Goal: Transaction & Acquisition: Purchase product/service

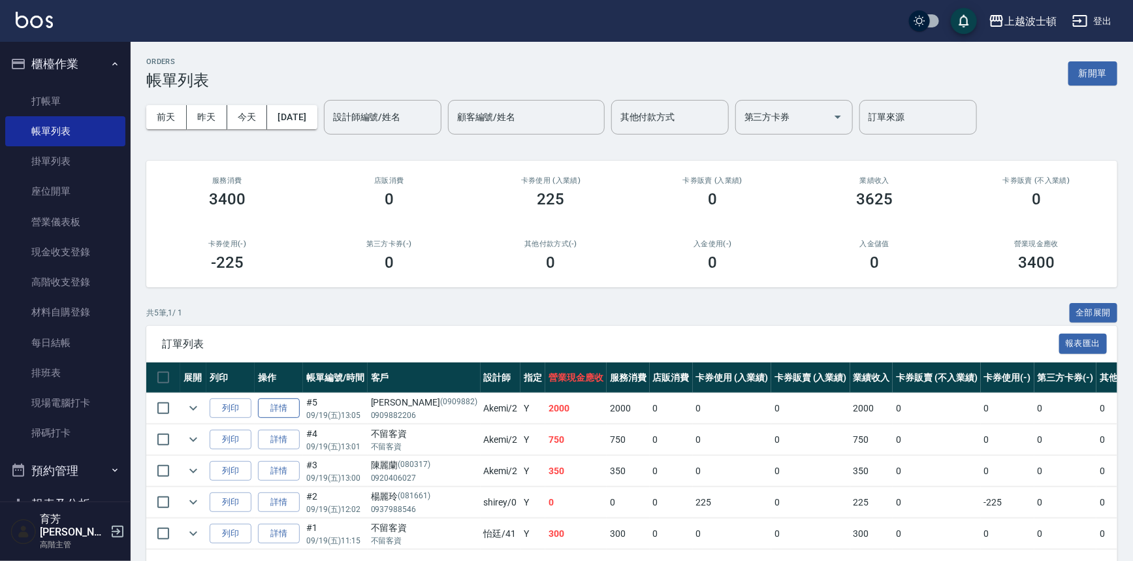
click at [273, 416] on link "詳情" at bounding box center [279, 408] width 42 height 20
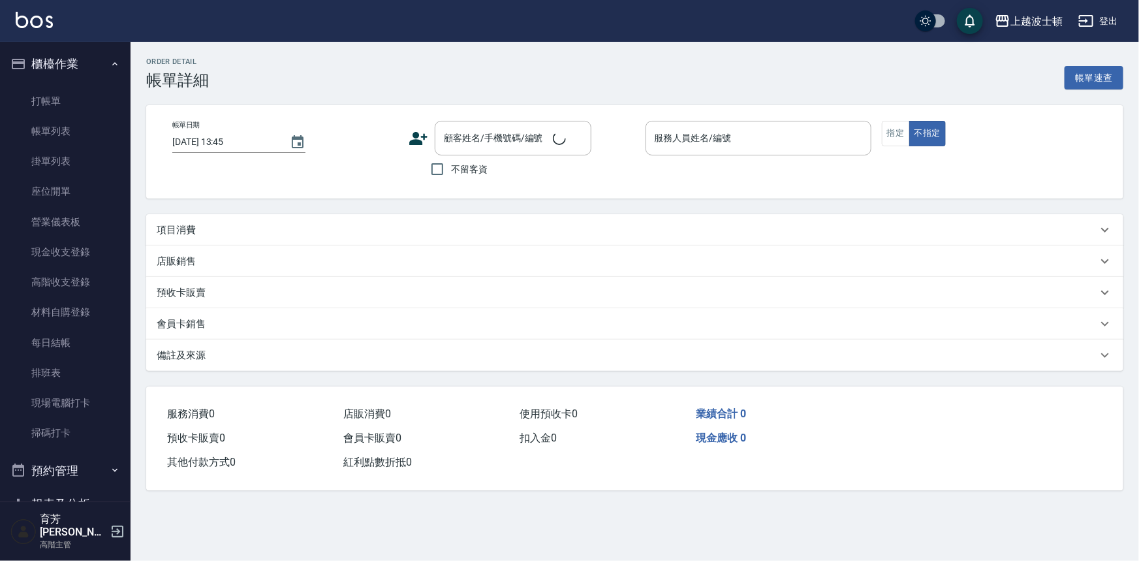
type input "[DATE] 13:05"
type input "Akemi-2"
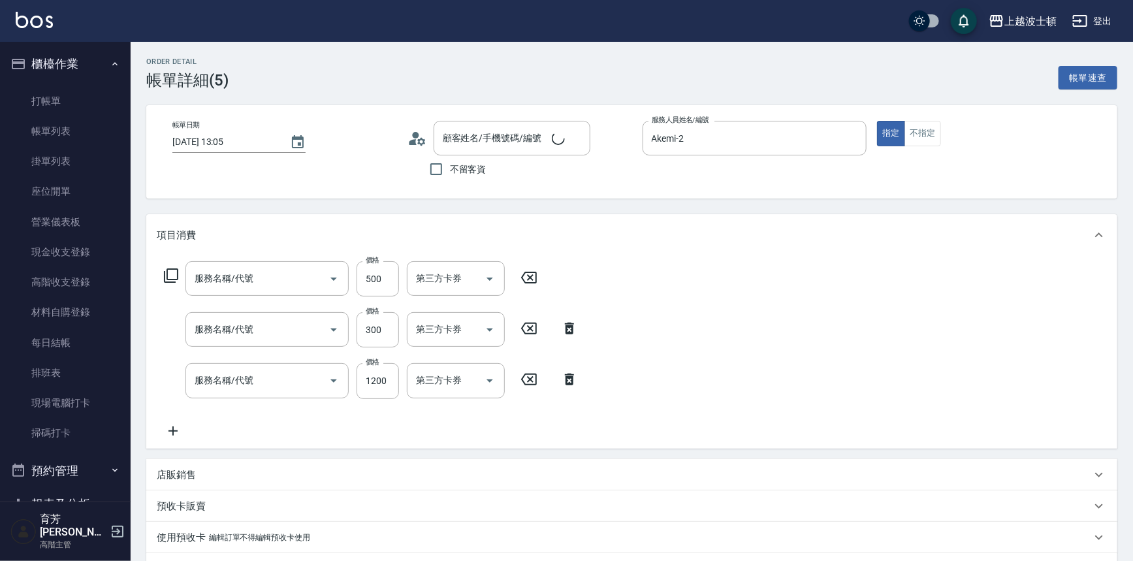
type input "[PERSON_NAME]/0909882206/0909882"
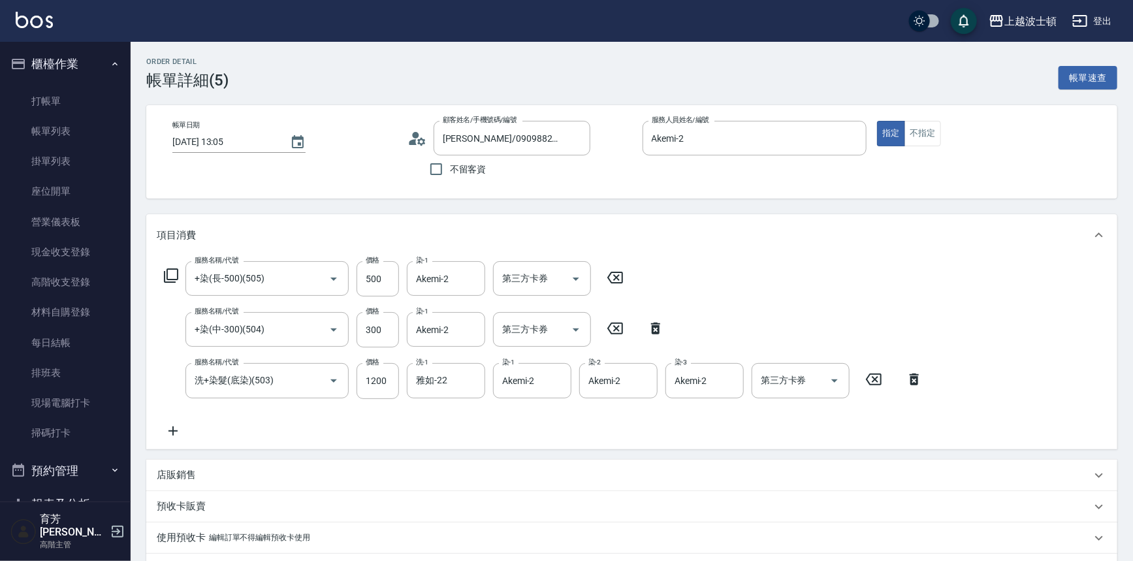
type input "+染(長-500)(505)"
type input "+染(中-300)(504)"
type input "洗+染髮(底染)(503)"
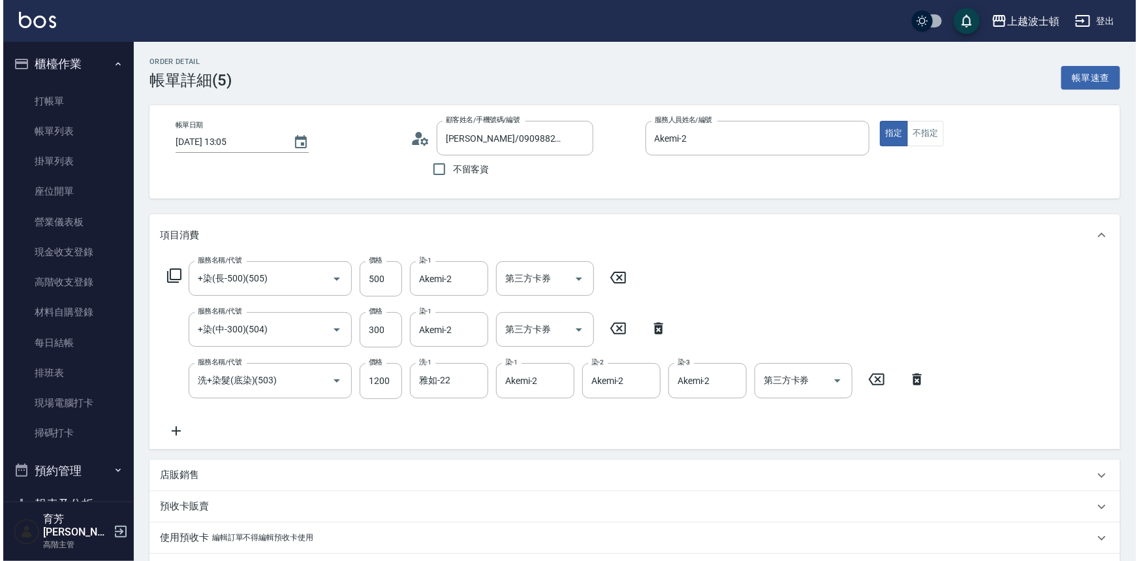
scroll to position [64, 0]
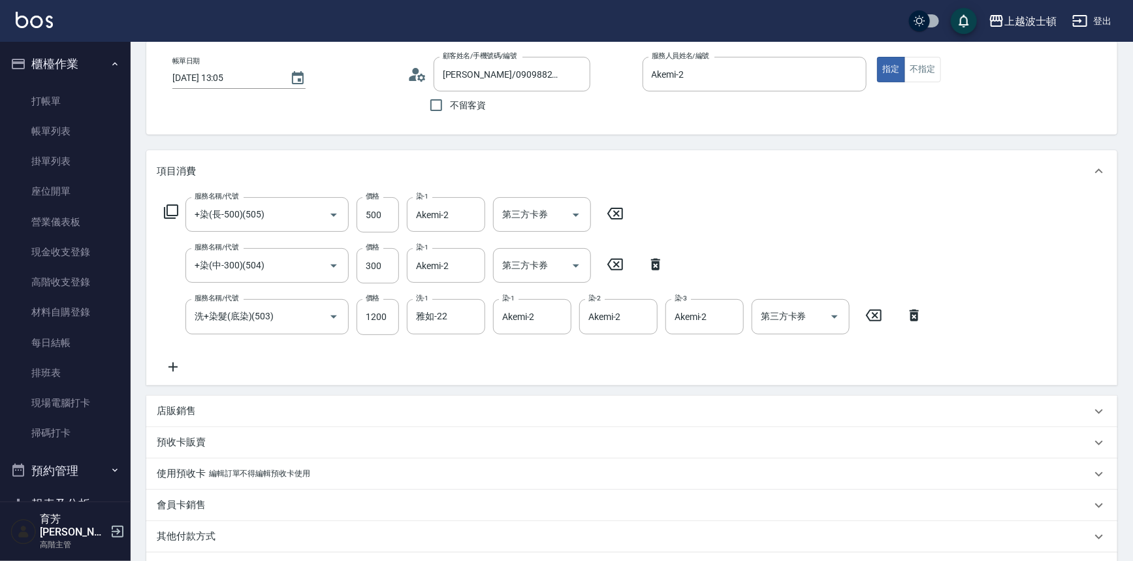
click at [167, 206] on icon at bounding box center [171, 211] width 14 height 14
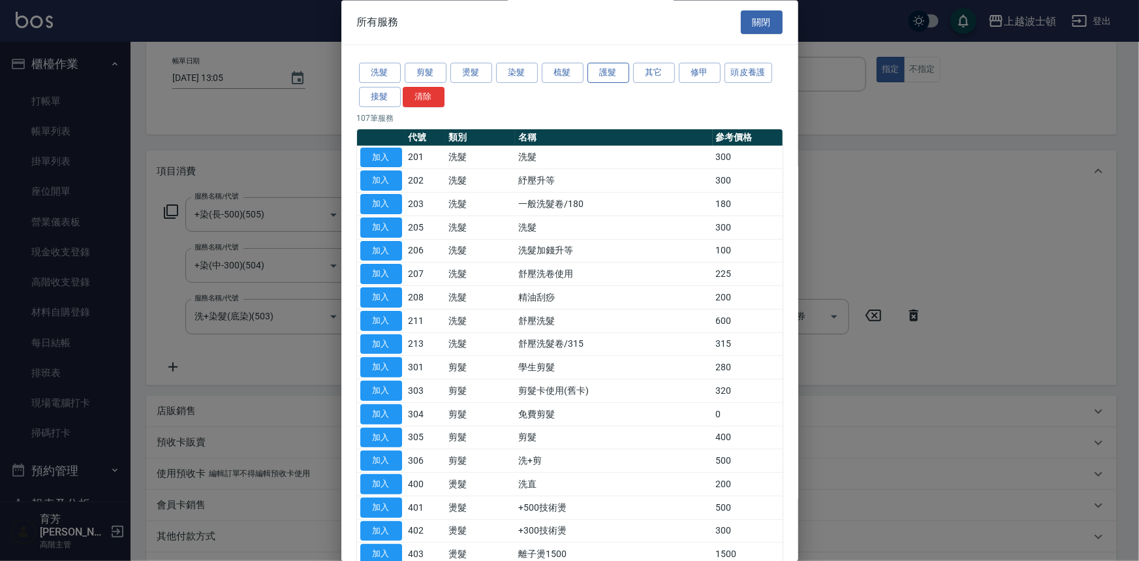
click at [616, 75] on button "護髮" at bounding box center [609, 73] width 42 height 20
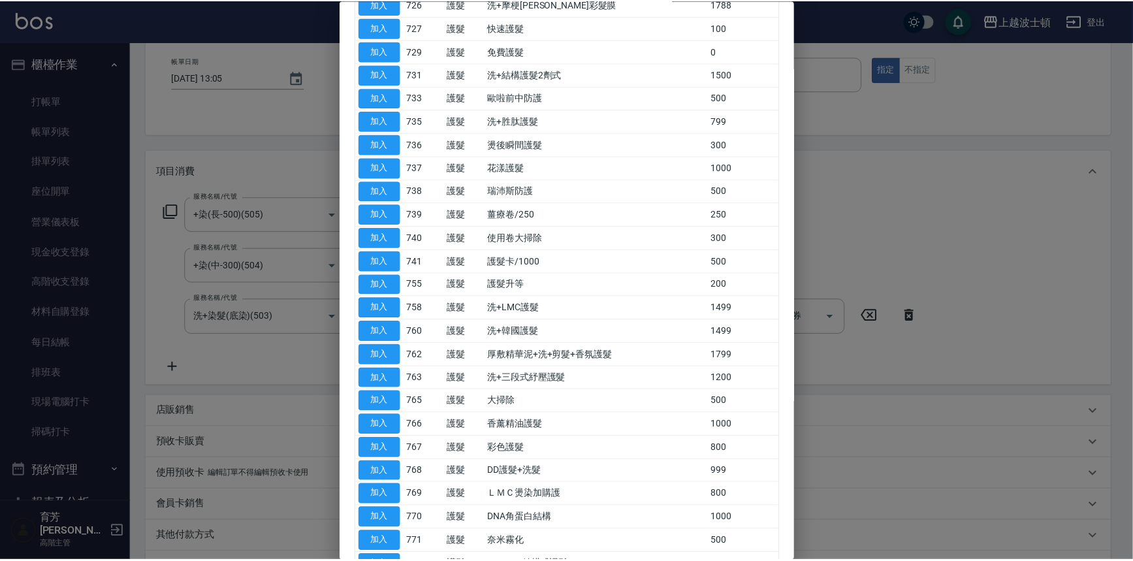
scroll to position [423, 0]
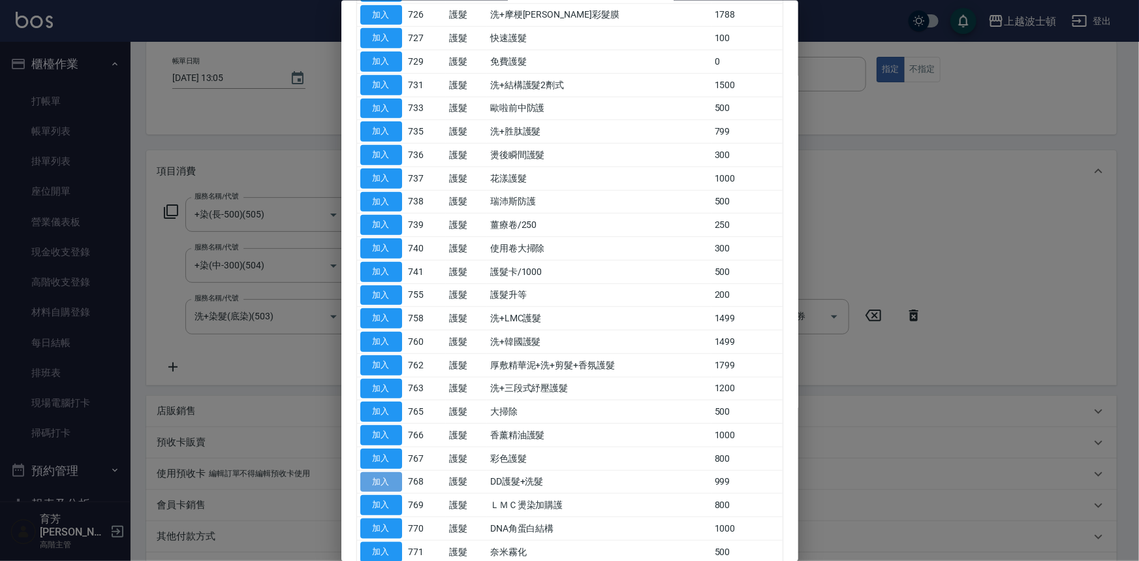
click at [381, 476] on button "加入" at bounding box center [381, 481] width 42 height 20
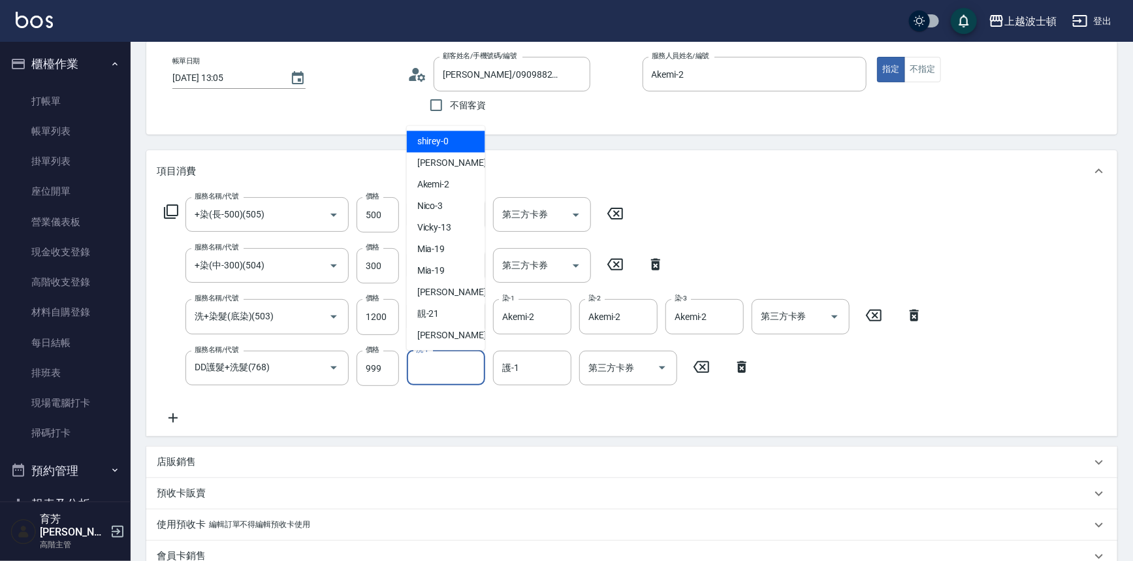
click at [431, 366] on input "洗-1" at bounding box center [446, 368] width 67 height 23
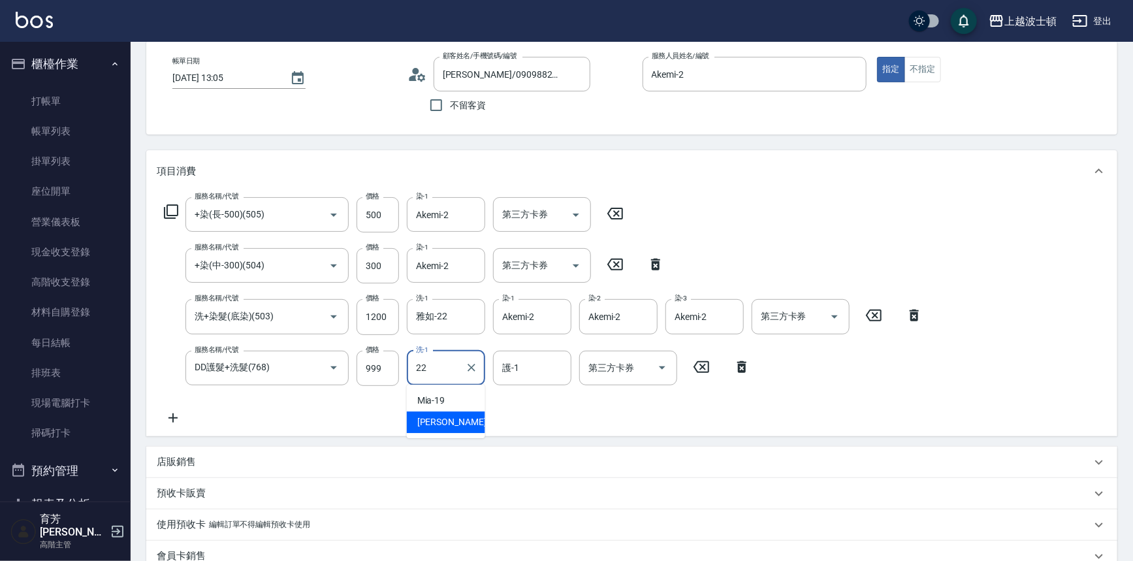
click at [451, 416] on div "雅如 -22" at bounding box center [446, 422] width 78 height 22
type input "雅如-22"
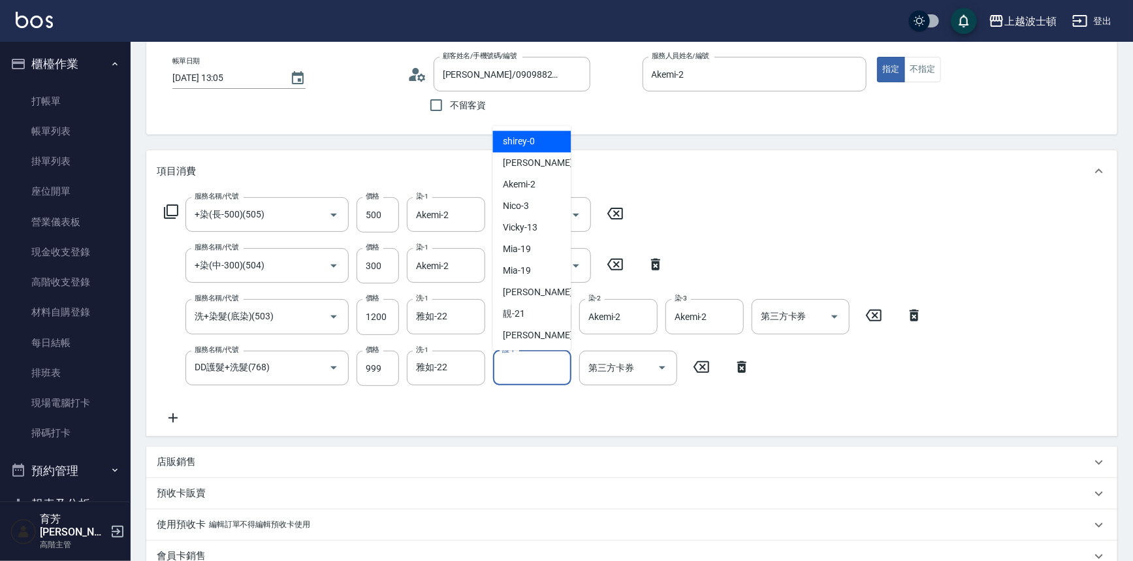
click at [537, 367] on input "護-1" at bounding box center [532, 368] width 67 height 23
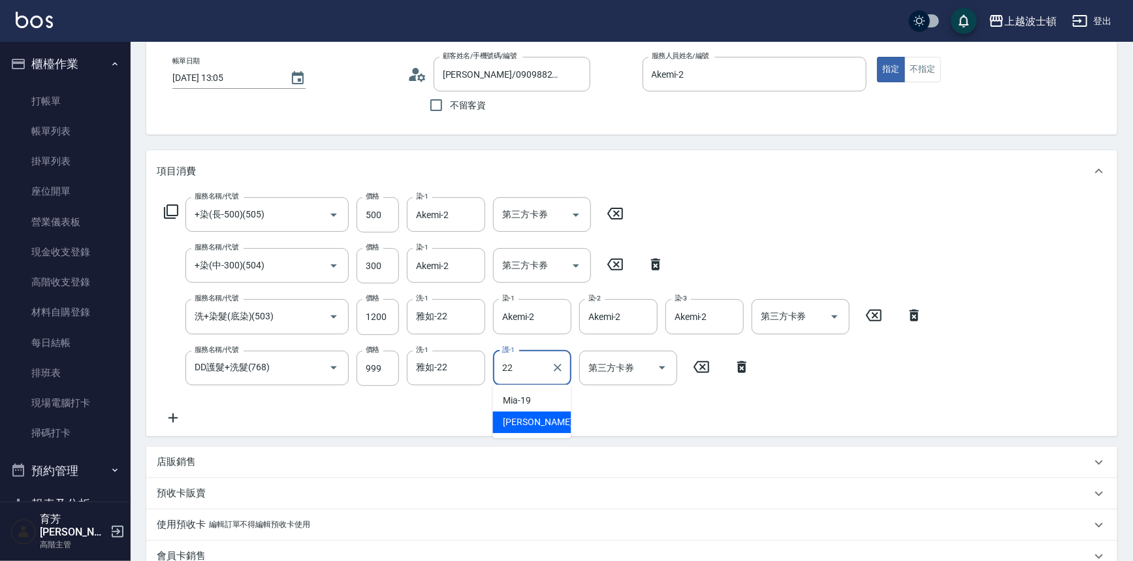
click at [535, 424] on div "雅如 -22" at bounding box center [532, 422] width 78 height 22
type input "雅如-22"
click at [174, 417] on icon at bounding box center [172, 417] width 9 height 9
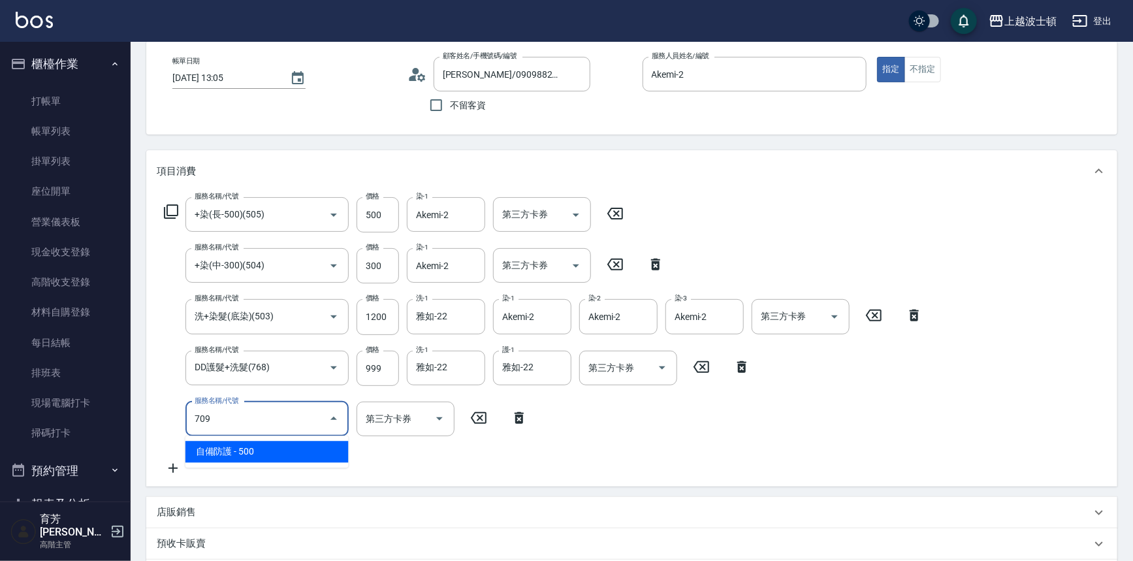
drag, startPoint x: 287, startPoint y: 464, endPoint x: 291, endPoint y: 445, distance: 18.7
click at [287, 462] on ul "自備防護 - 500" at bounding box center [266, 452] width 163 height 32
click at [306, 462] on span "自備防護 - 500" at bounding box center [266, 452] width 163 height 22
type input "自備防護(709)"
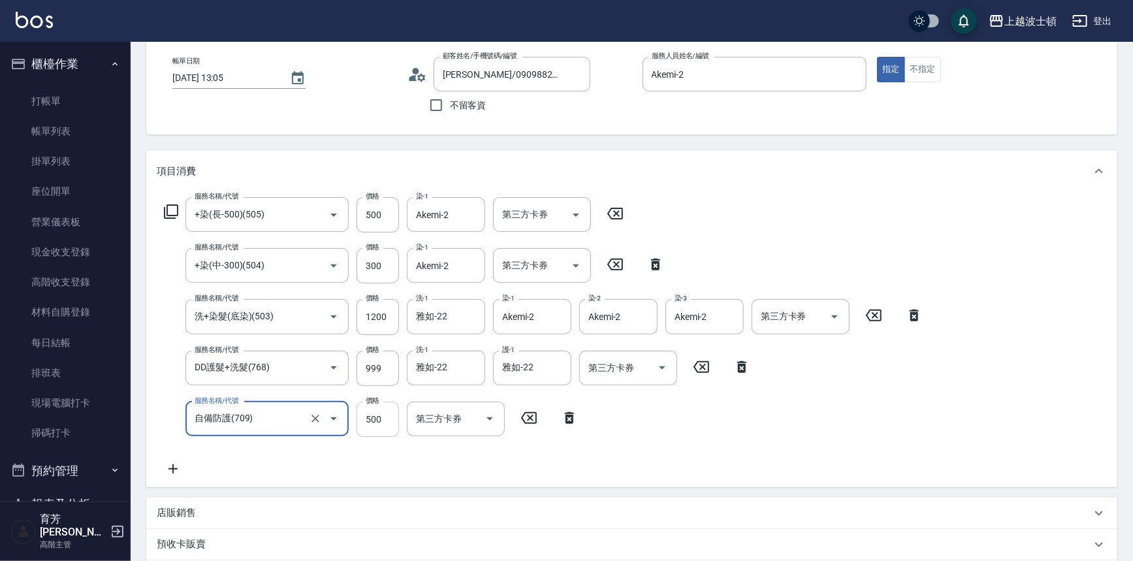
click at [374, 430] on input "500" at bounding box center [378, 419] width 42 height 35
type input "300"
click at [174, 467] on icon at bounding box center [173, 469] width 33 height 16
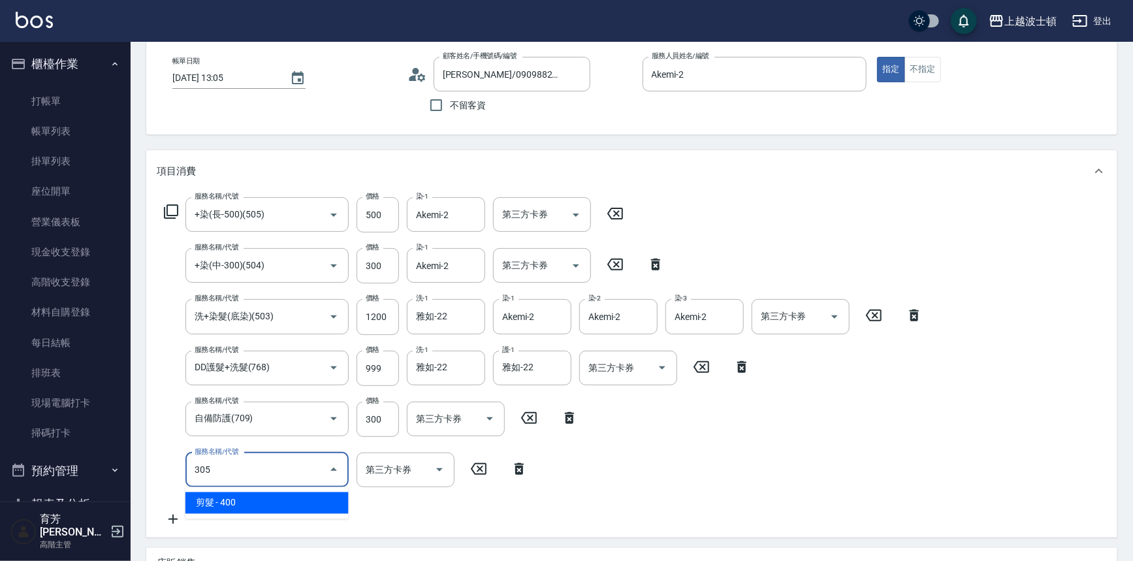
drag, startPoint x: 263, startPoint y: 503, endPoint x: 356, endPoint y: 496, distance: 93.7
click at [267, 520] on body "上越波士頓 登出 櫃檯作業 打帳單 帳單列表 掛單列表 座位開單 營業儀表板 現金收支登錄 高階收支登錄 材料自購登錄 每日結帳 排班表 現場電腦打卡 掃碼打…" at bounding box center [566, 403] width 1133 height 935
click at [304, 503] on span "剪髮 - 400" at bounding box center [266, 503] width 163 height 22
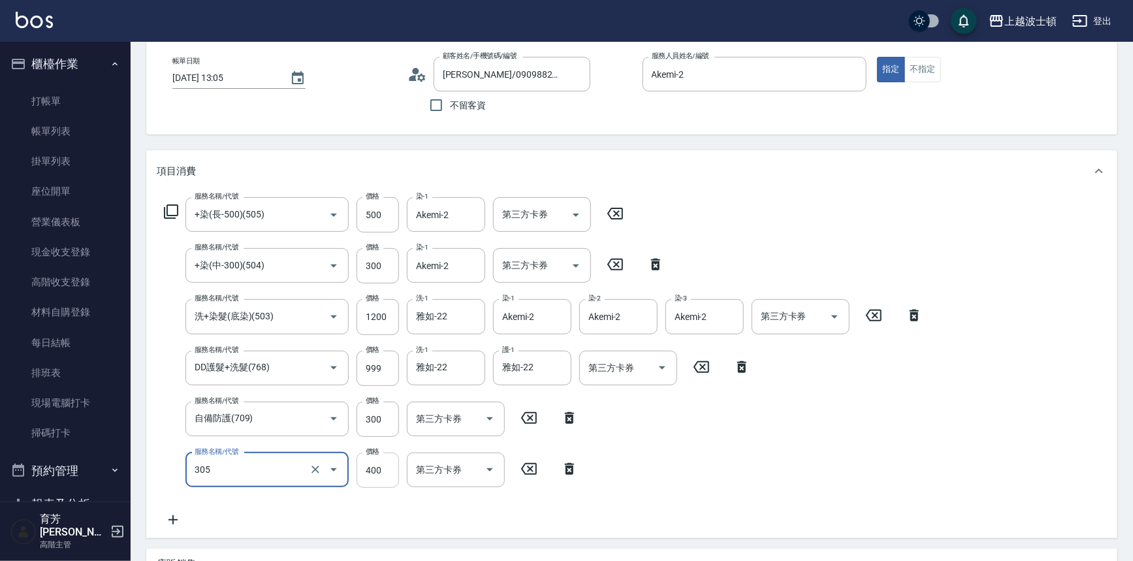
type input "剪髮(305)"
drag, startPoint x: 370, startPoint y: 473, endPoint x: 351, endPoint y: 475, distance: 18.5
click at [370, 473] on input "400" at bounding box center [378, 470] width 42 height 35
click at [761, 464] on div "服務名稱/代號 +染(長-500)(505) 服務名稱/代號 價格 500 價格 染-1 Akemi-2 染-1 第三方卡券 第三方卡券 服務名稱/代號 +染…" at bounding box center [544, 362] width 774 height 330
click at [390, 476] on input "35" at bounding box center [378, 470] width 42 height 35
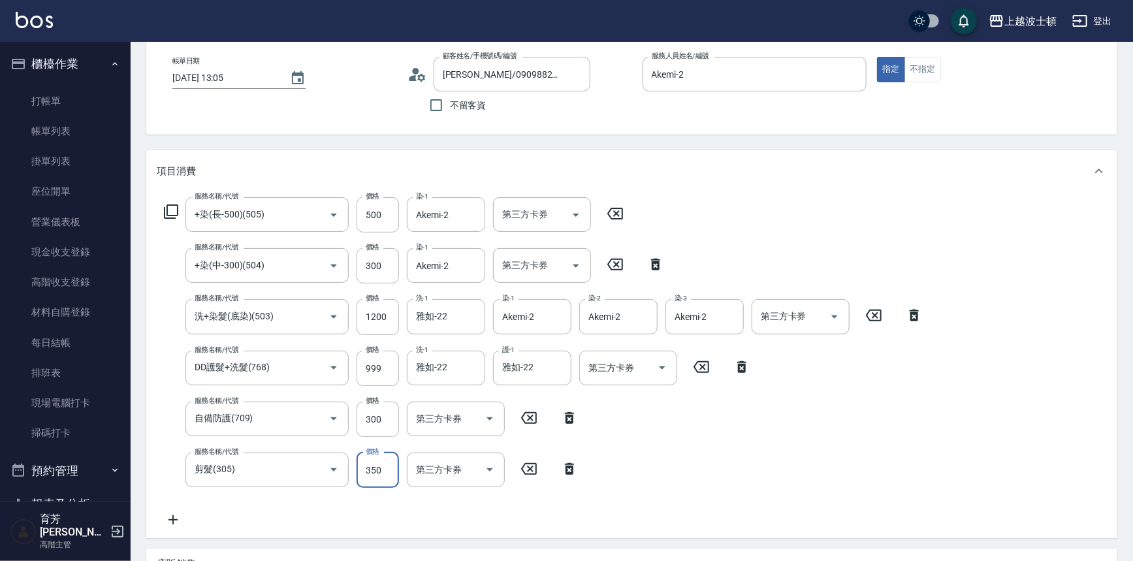
type input "350"
click at [705, 445] on div "服務名稱/代號 +染(長-500)(505) 服務名稱/代號 價格 500 價格 染-1 Akemi-2 染-1 第三方卡券 第三方卡券 服務名稱/代號 +染…" at bounding box center [544, 362] width 774 height 330
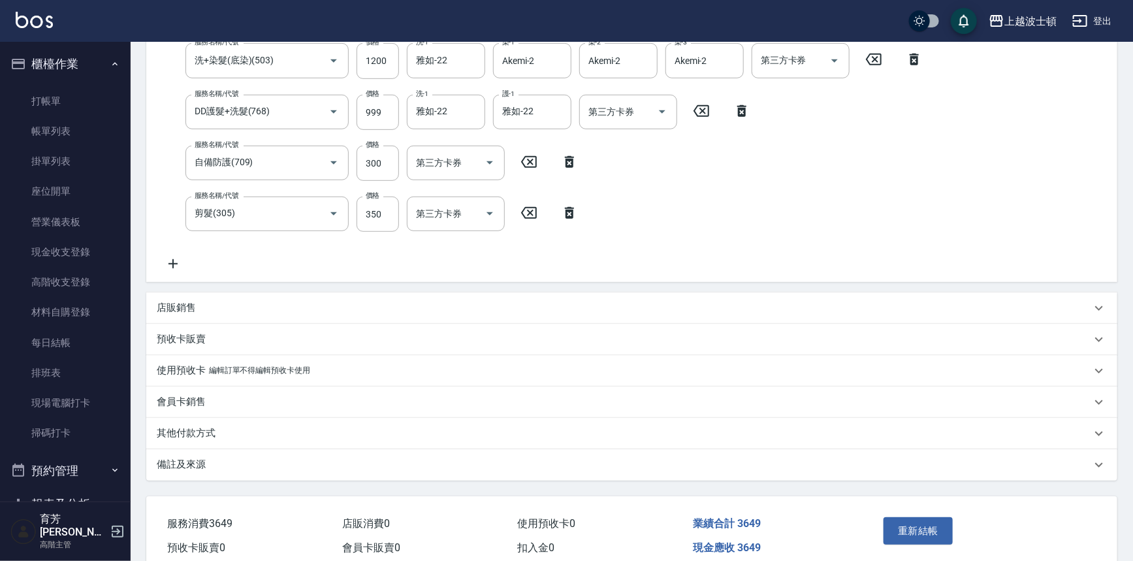
scroll to position [346, 0]
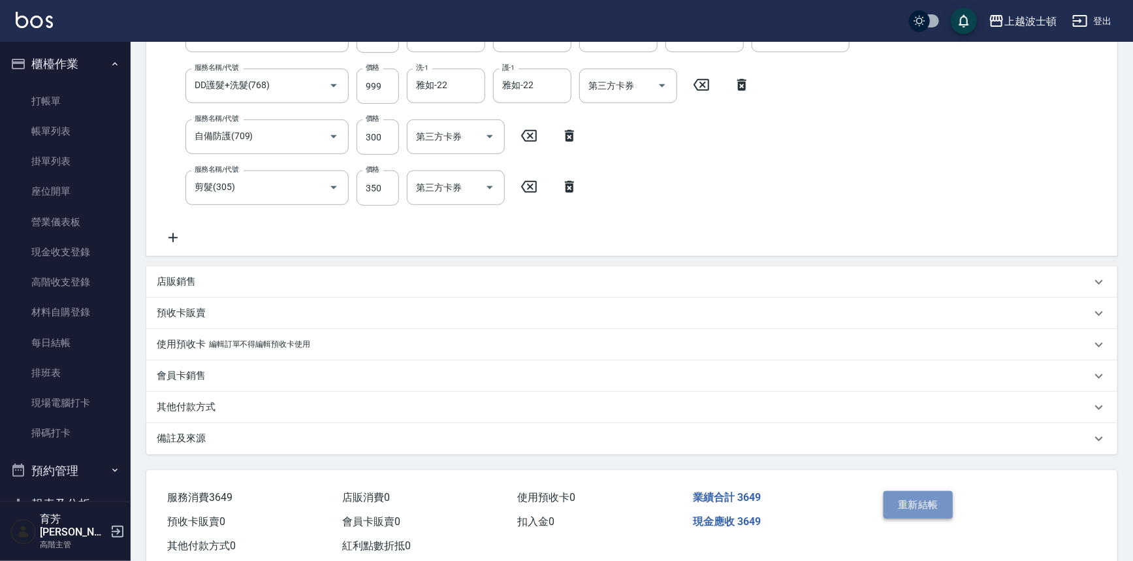
click at [927, 499] on button "重新結帳" at bounding box center [917, 504] width 69 height 27
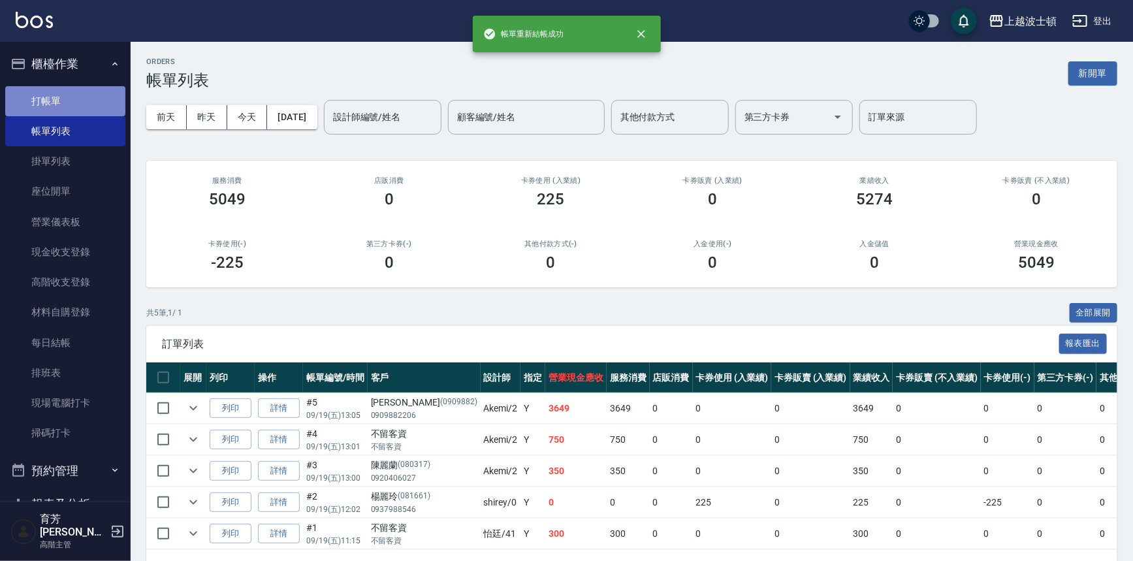
click at [65, 98] on link "打帳單" at bounding box center [65, 101] width 120 height 30
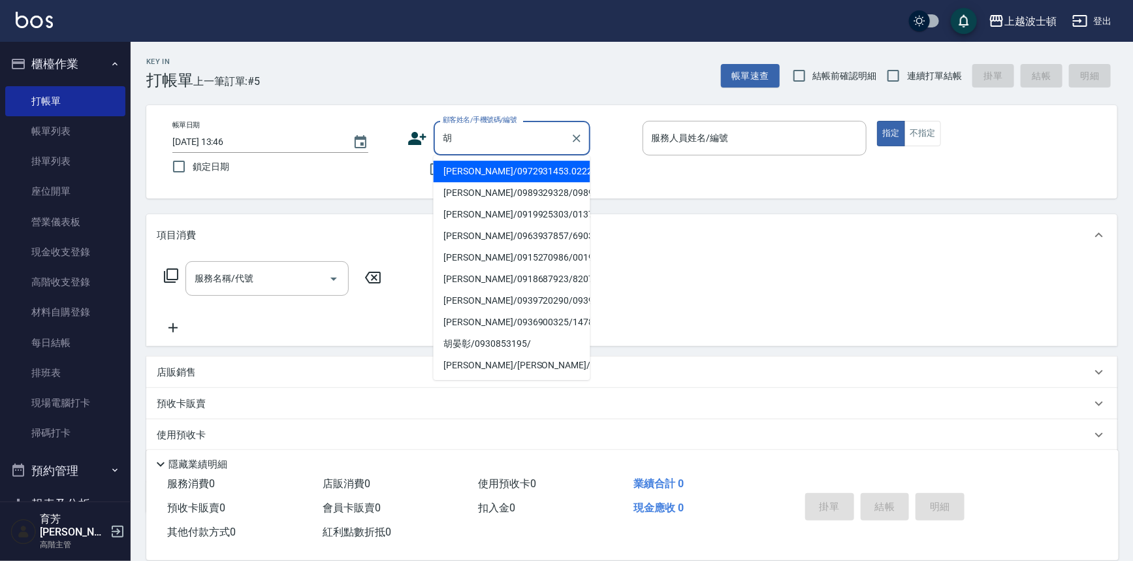
click at [478, 204] on li "[PERSON_NAME]/0989329328/098932" at bounding box center [512, 193] width 157 height 22
type input "[PERSON_NAME]/0989329328/098932"
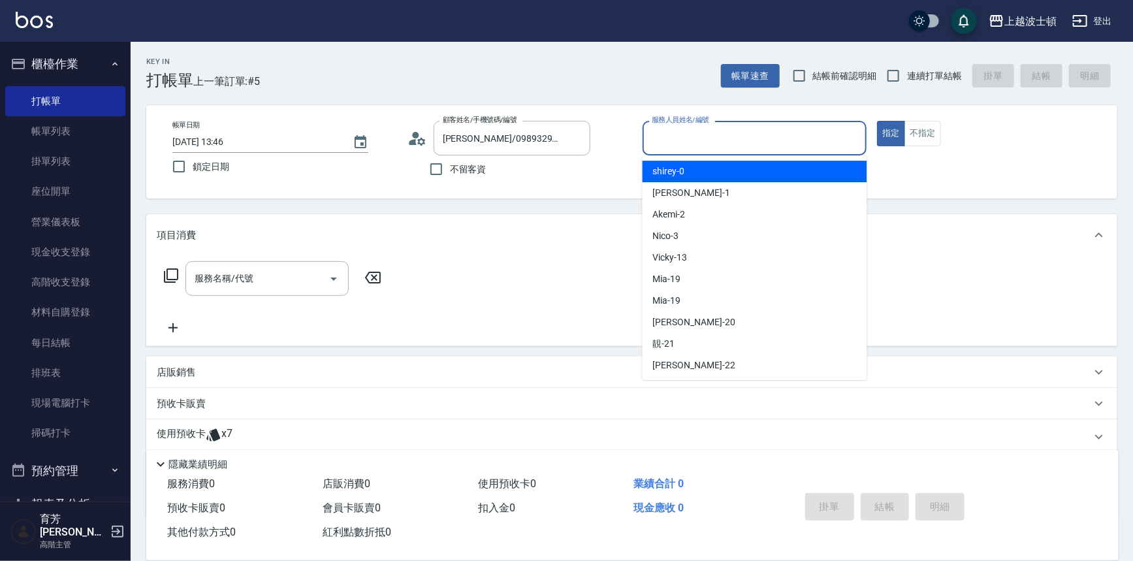
click at [695, 141] on input "服務人員姓名/編號" at bounding box center [754, 138] width 213 height 23
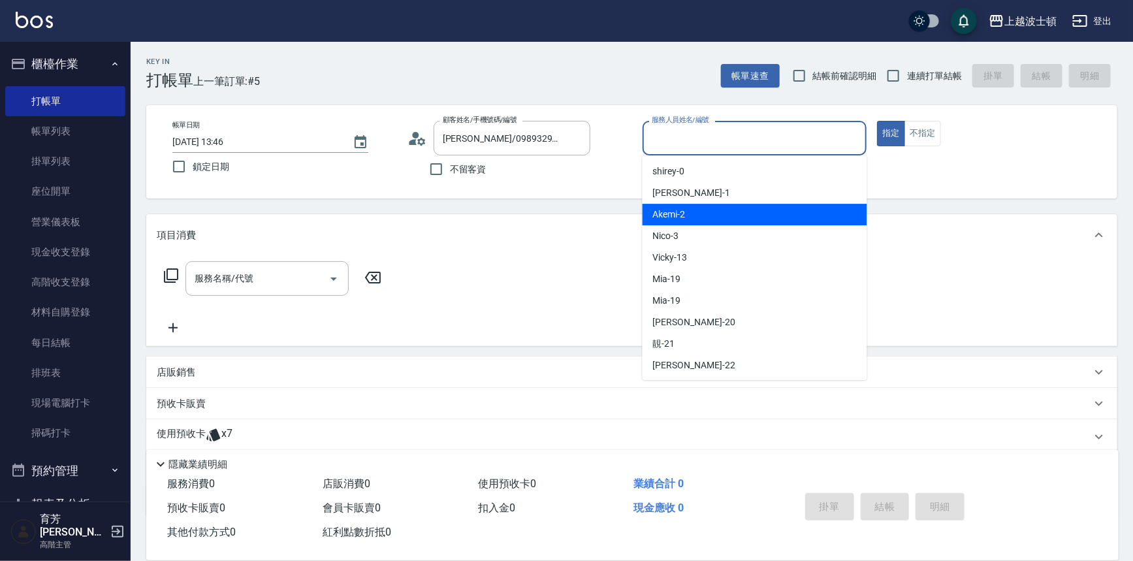
click at [720, 209] on div "Akemi -2" at bounding box center [755, 215] width 225 height 22
type input "Akemi-2"
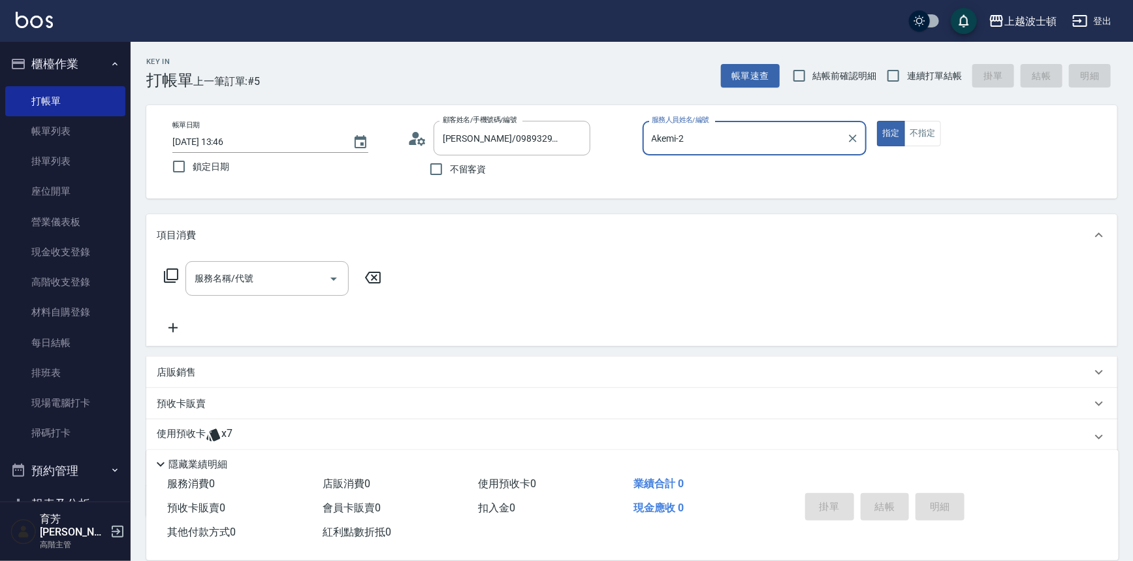
click at [168, 276] on icon at bounding box center [171, 276] width 16 height 16
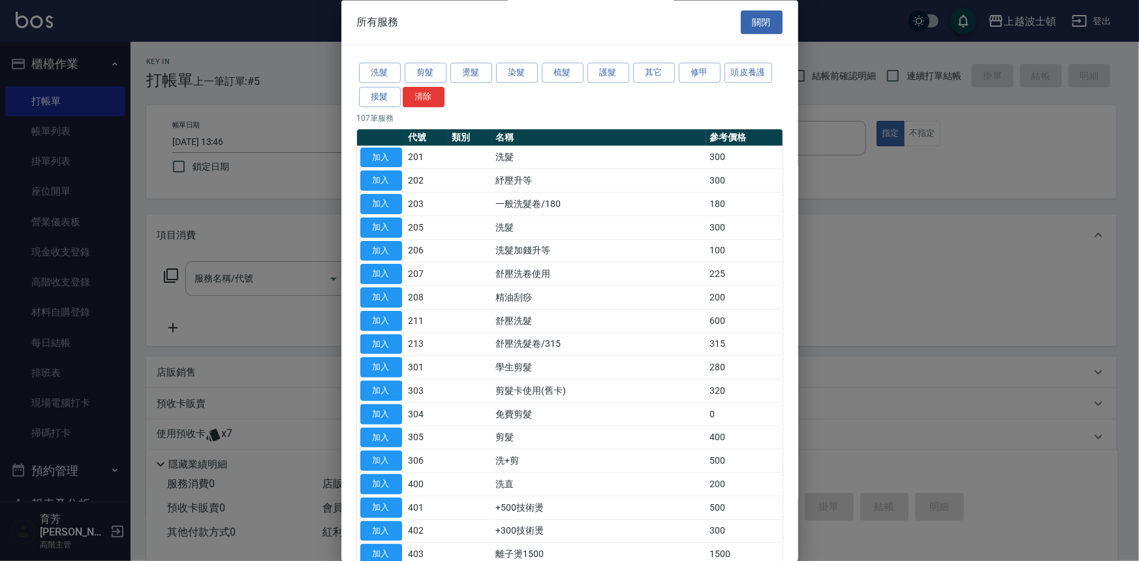
click at [756, 24] on button "關閉" at bounding box center [762, 22] width 42 height 24
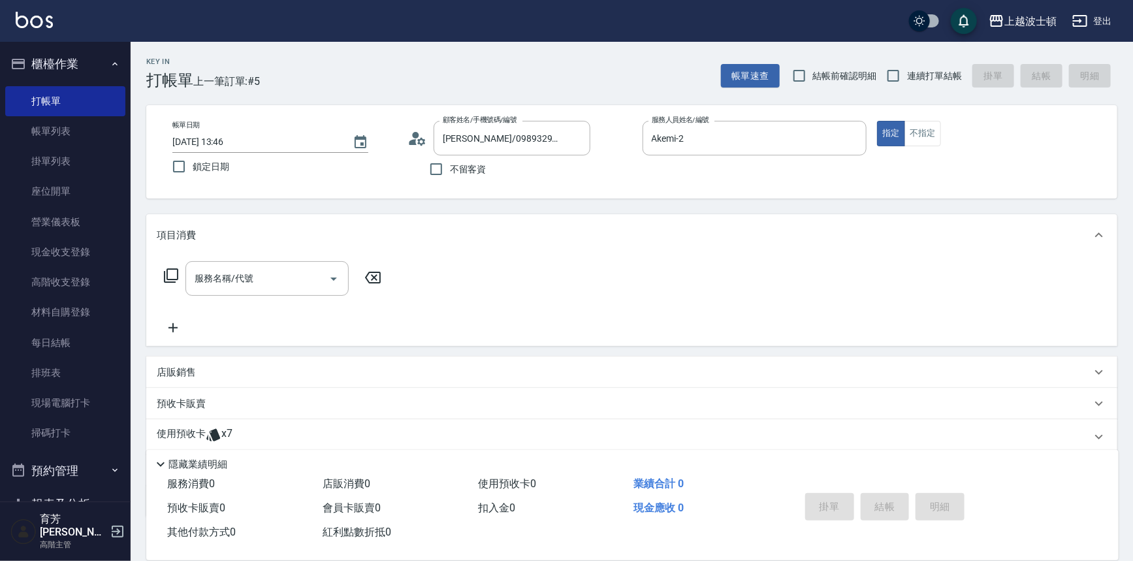
click at [187, 232] on p "項目消費" at bounding box center [176, 236] width 39 height 14
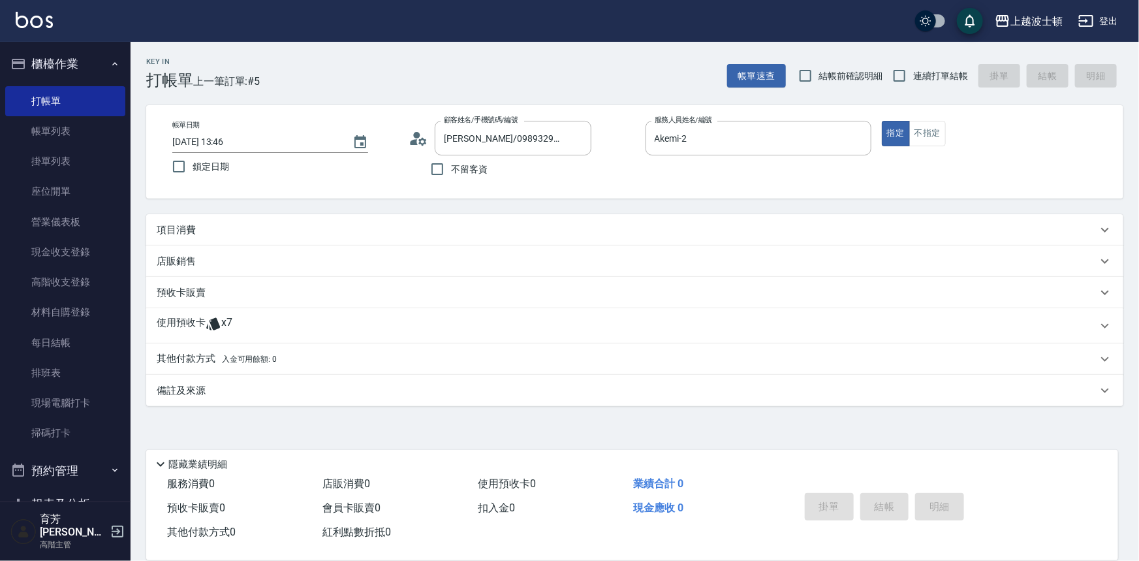
click at [206, 318] on icon at bounding box center [214, 324] width 16 height 16
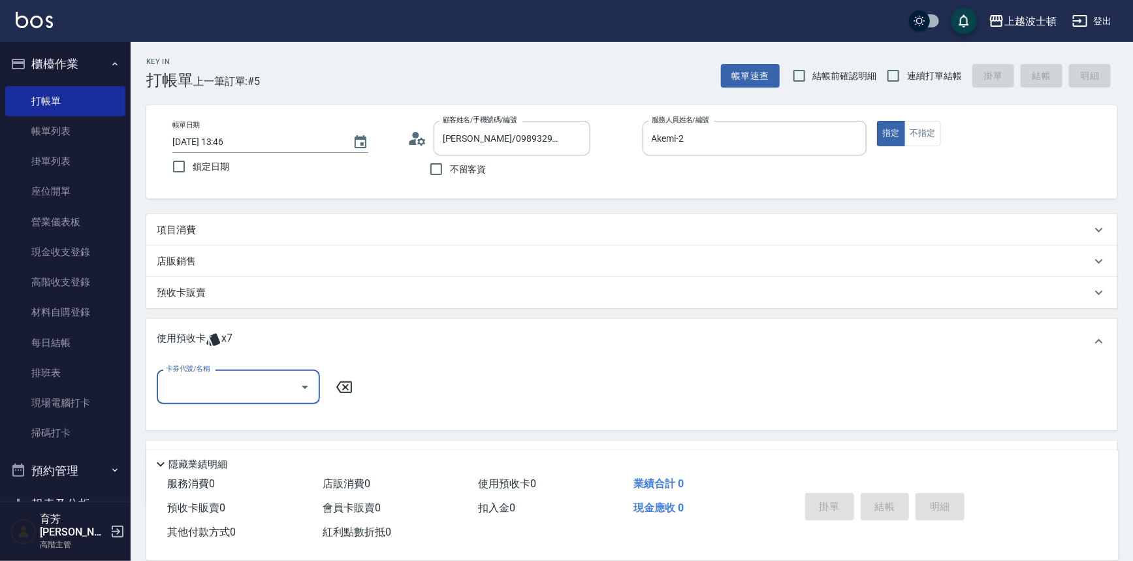
click at [252, 388] on input "卡券代號/名稱" at bounding box center [229, 386] width 132 height 23
click at [270, 414] on div "洗髮卷 剩餘6張" at bounding box center [238, 420] width 163 height 22
type input "洗髮卷"
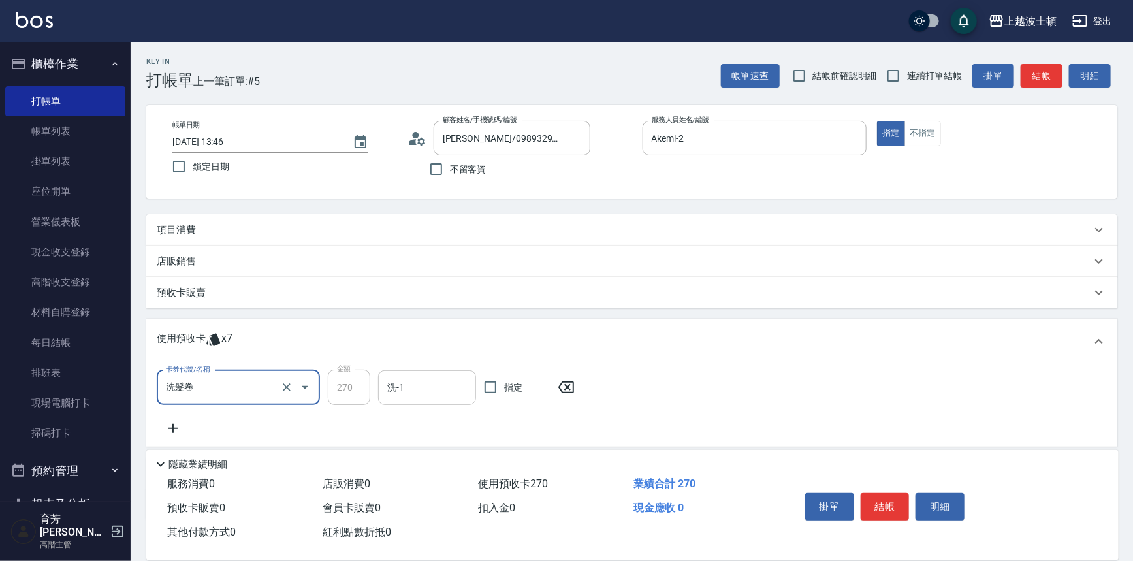
click at [421, 385] on input "洗-1" at bounding box center [427, 387] width 86 height 23
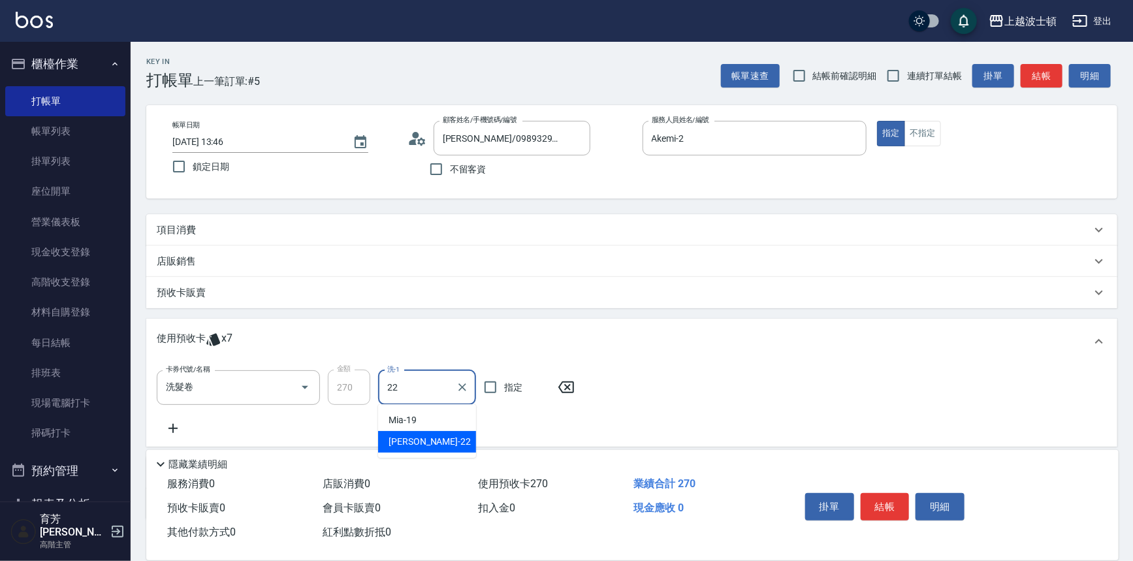
click at [419, 440] on div "雅如 -22" at bounding box center [427, 442] width 98 height 22
type input "雅如-22"
click at [170, 235] on p "項目消費" at bounding box center [176, 230] width 39 height 14
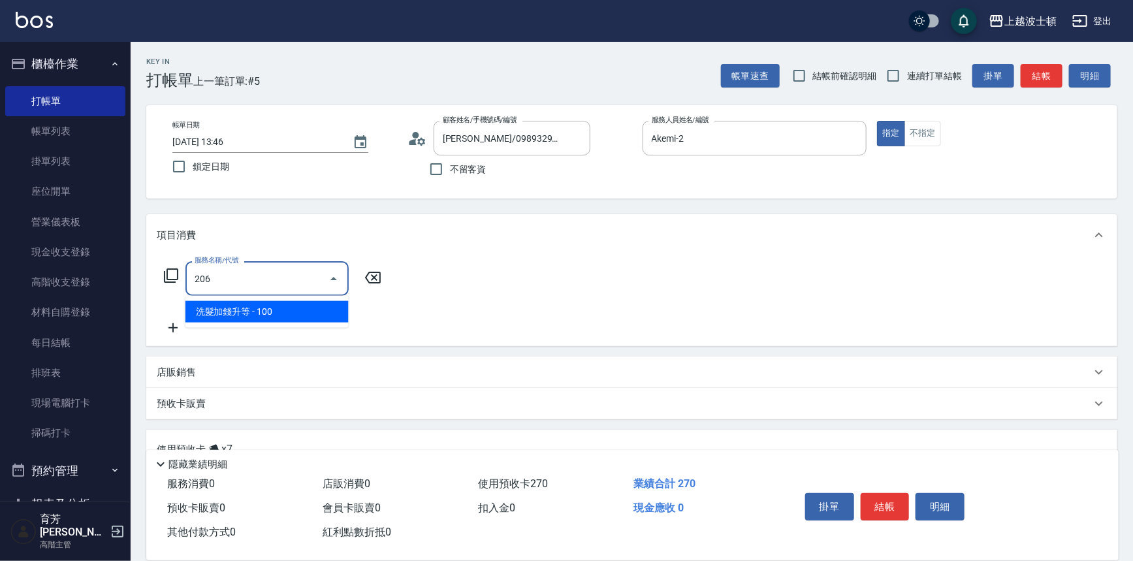
click at [311, 314] on span "洗髮加錢升等 - 100" at bounding box center [266, 312] width 163 height 22
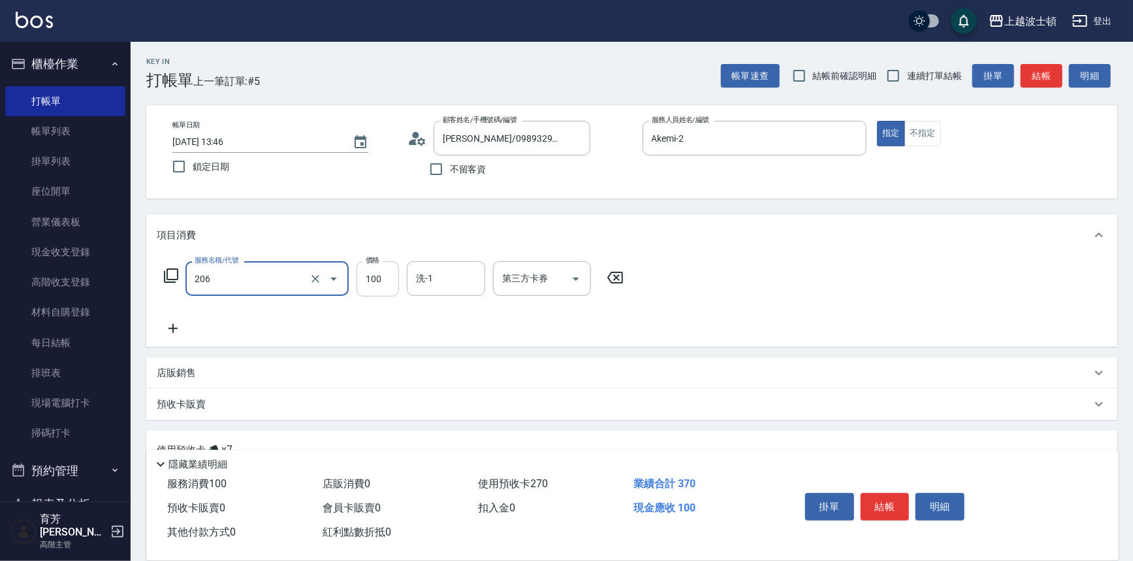
type input "洗髮加錢升等(206)"
click at [385, 281] on input "100" at bounding box center [378, 278] width 42 height 35
type input "50"
click at [443, 271] on input "洗-1" at bounding box center [446, 278] width 67 height 23
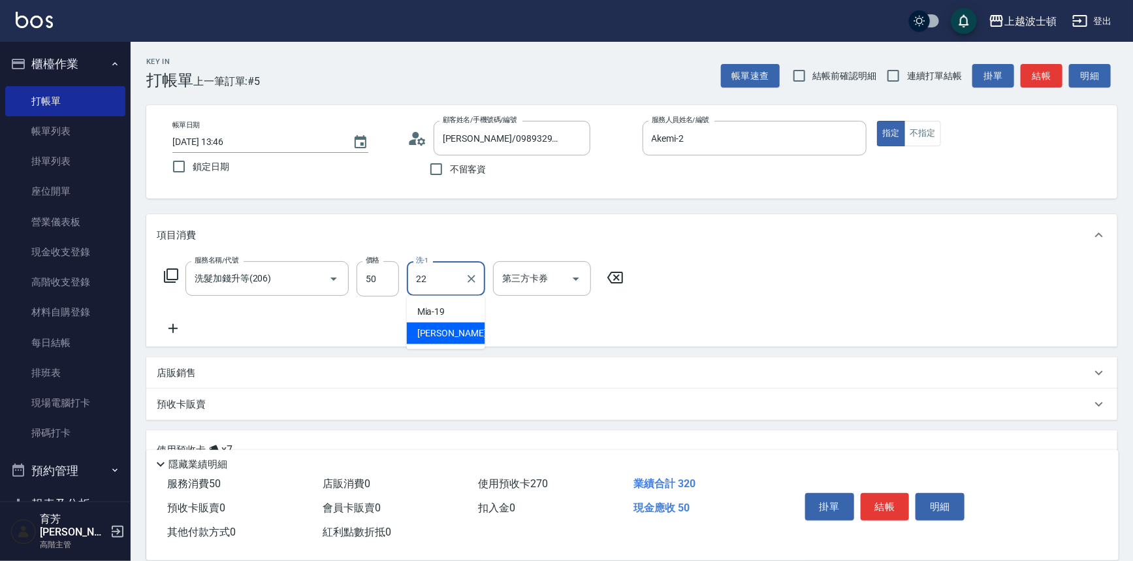
click at [447, 331] on span "雅如 -22" at bounding box center [458, 333] width 82 height 14
type input "雅如-22"
click at [748, 270] on div "服務名稱/代號 洗髮加[PERSON_NAME]等(206) 服務名稱/代號 價格 50 價格 洗-1 雅如-22 洗-1 第三方卡券 第三方卡券" at bounding box center [631, 301] width 971 height 91
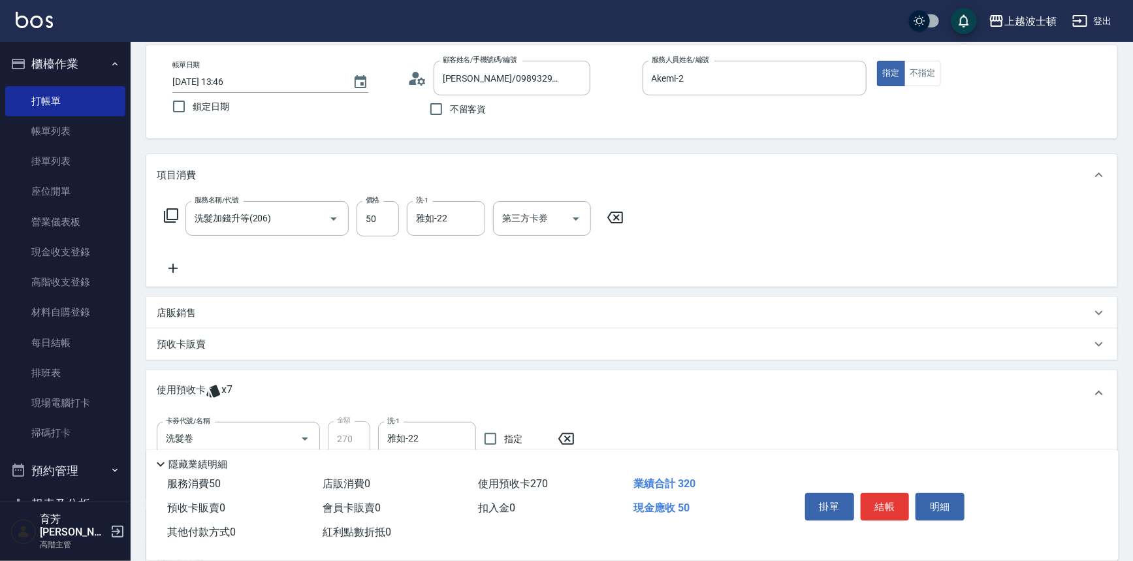
scroll to position [24, 0]
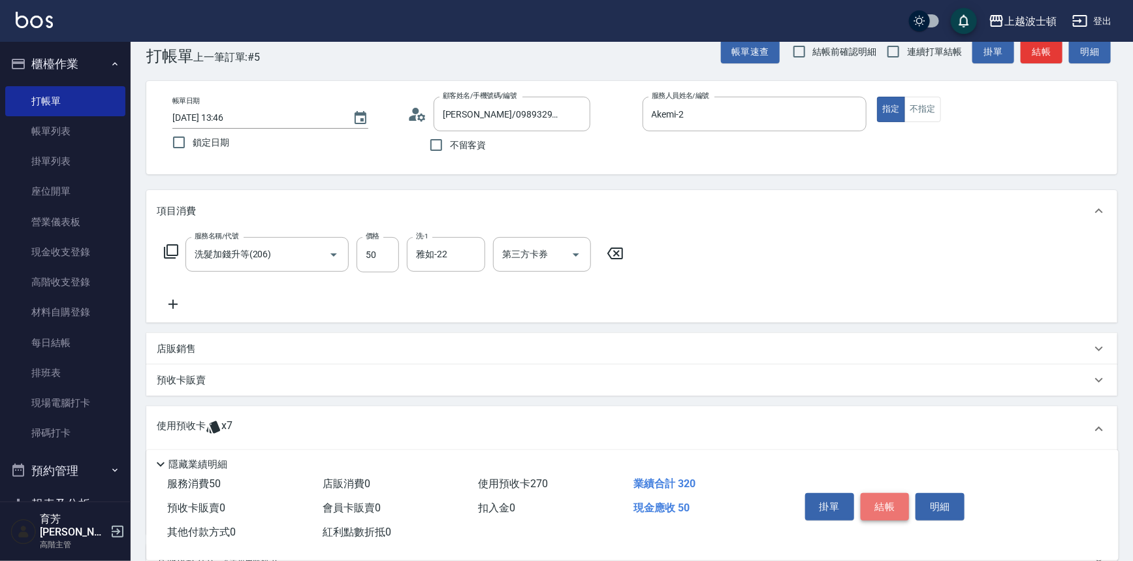
click at [879, 506] on button "結帳" at bounding box center [885, 506] width 49 height 27
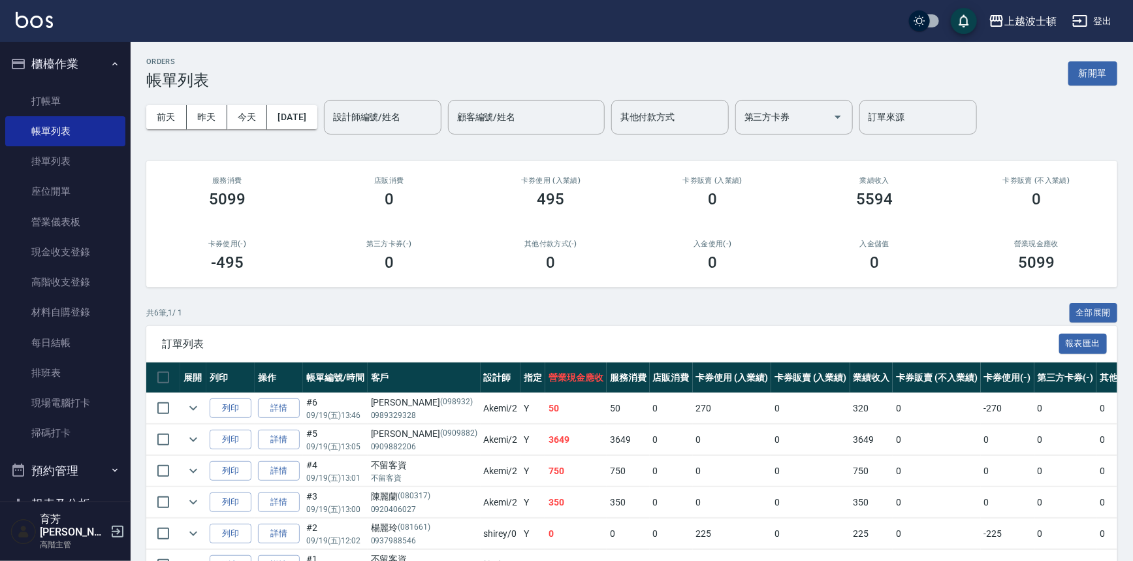
click at [387, 118] on input "設計師編號/姓名" at bounding box center [383, 117] width 106 height 23
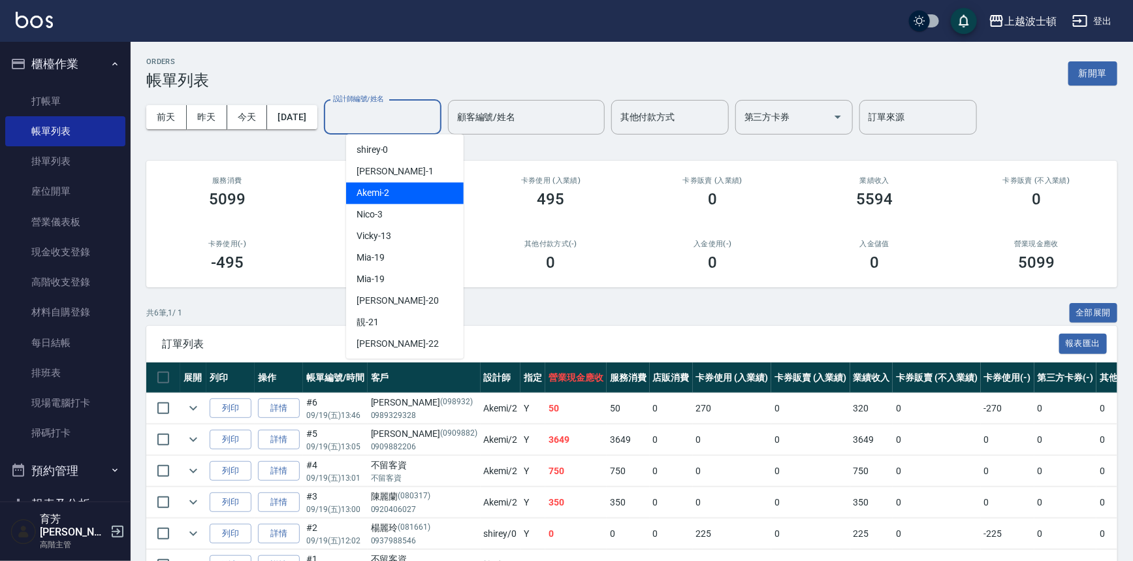
click at [415, 198] on div "Akemi -2" at bounding box center [405, 193] width 118 height 22
type input "Akemi-2"
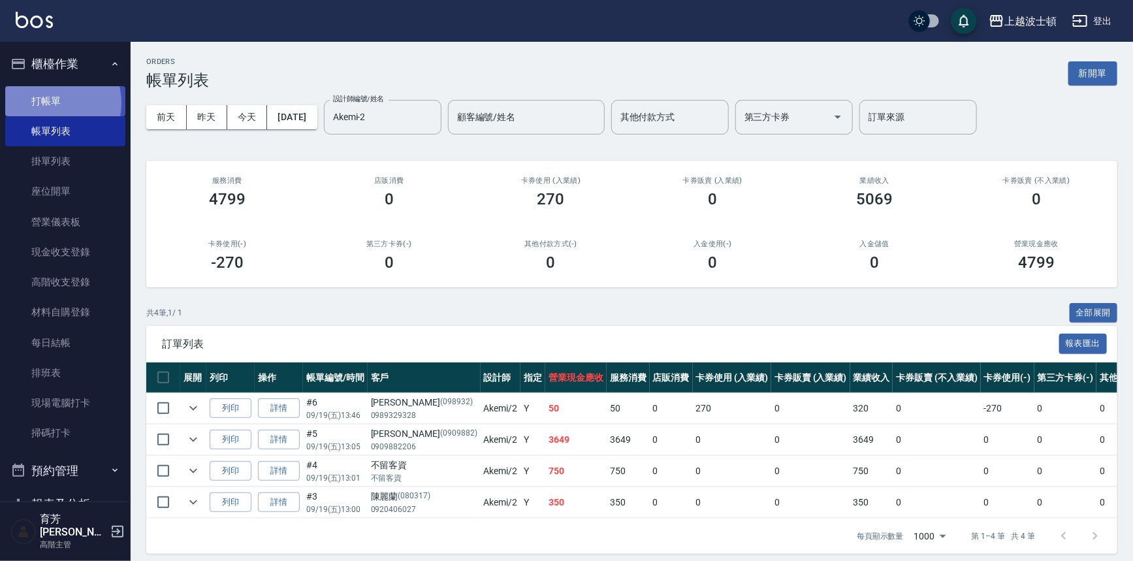
click at [52, 103] on link "打帳單" at bounding box center [65, 101] width 120 height 30
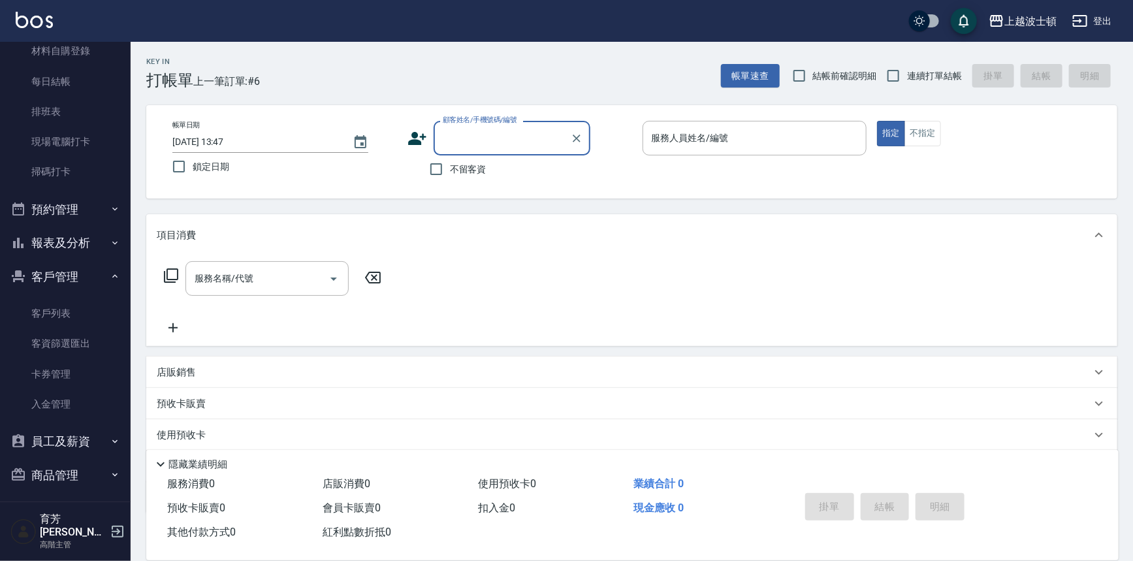
scroll to position [261, 0]
click at [67, 242] on button "報表及分析" at bounding box center [65, 243] width 120 height 34
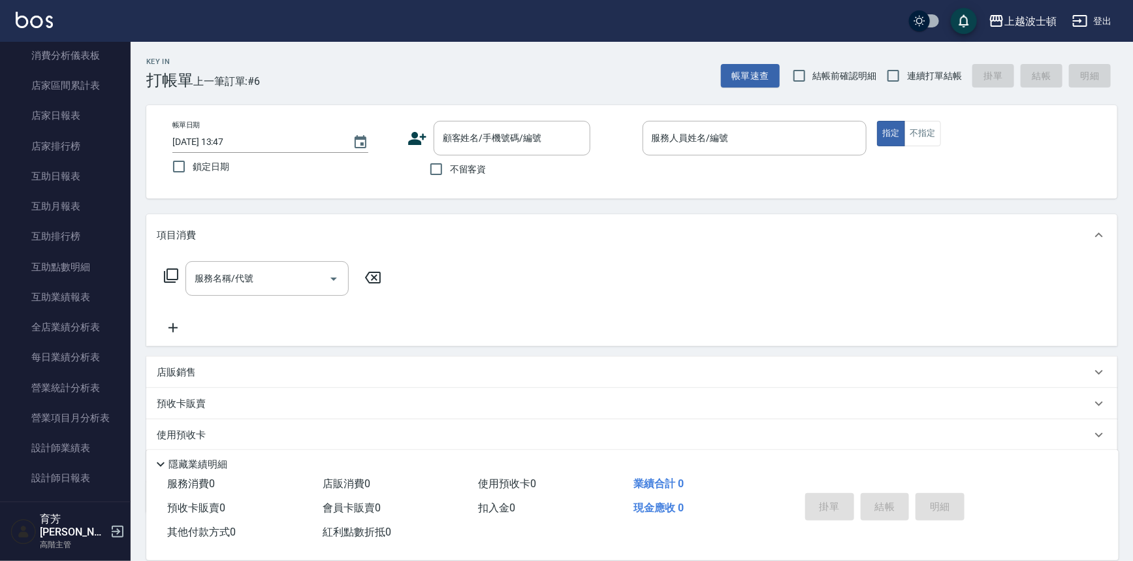
scroll to position [701, 0]
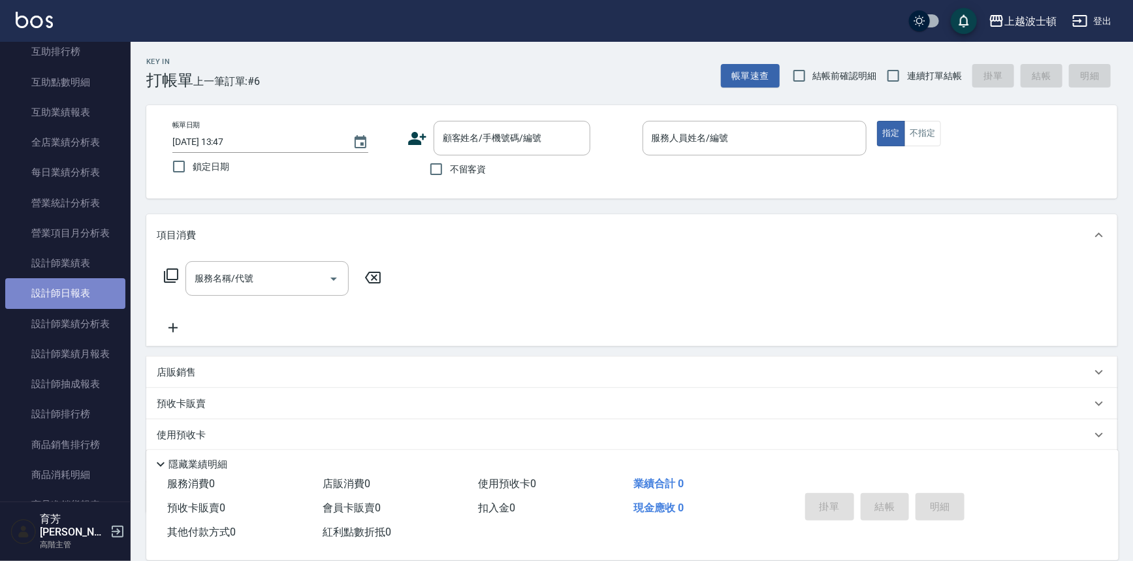
click at [80, 286] on link "設計師日報表" at bounding box center [65, 293] width 120 height 30
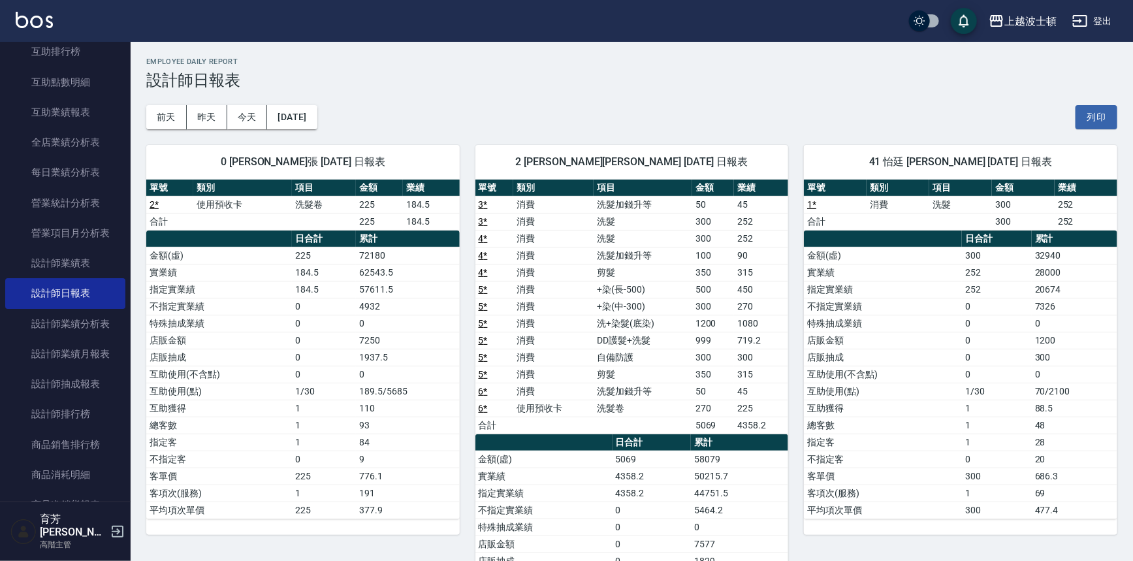
scroll to position [418, 0]
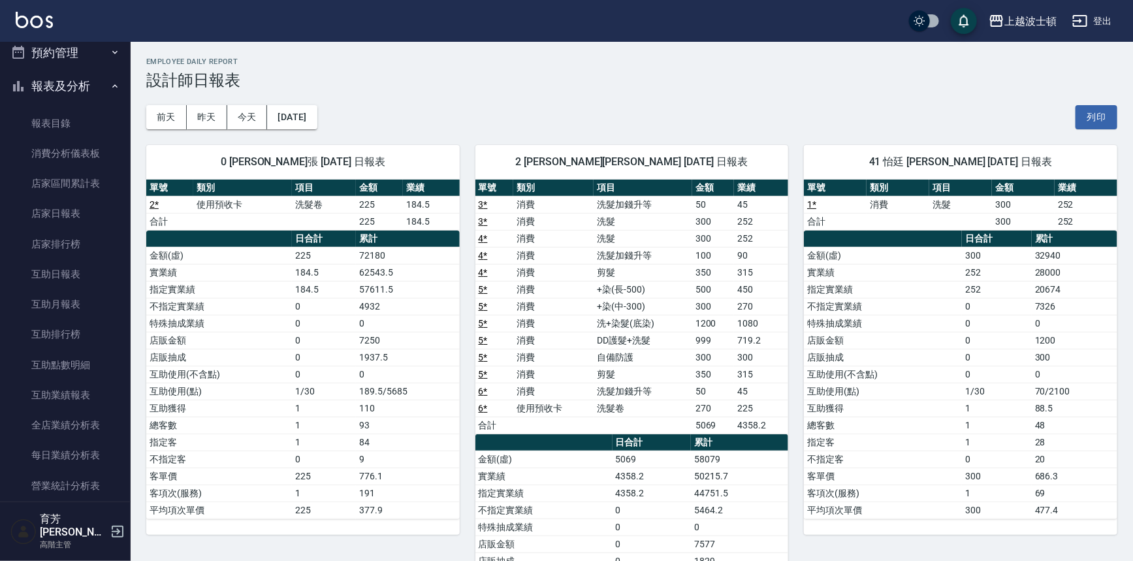
click at [55, 86] on button "報表及分析" at bounding box center [65, 86] width 120 height 34
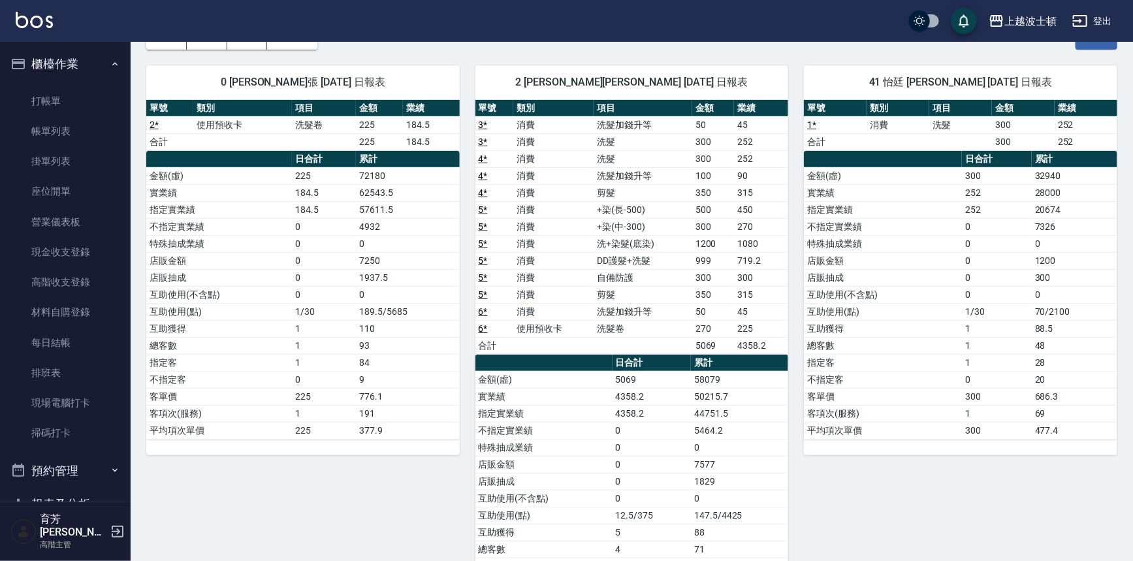
scroll to position [0, 0]
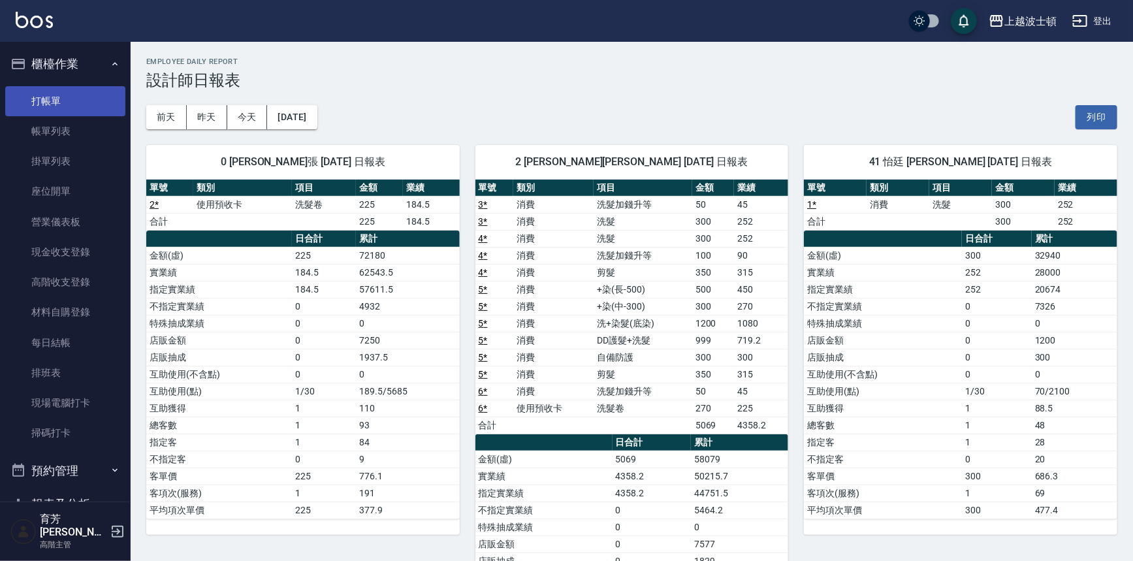
click at [61, 104] on link "打帳單" at bounding box center [65, 101] width 120 height 30
